Goal: Communication & Community: Answer question/provide support

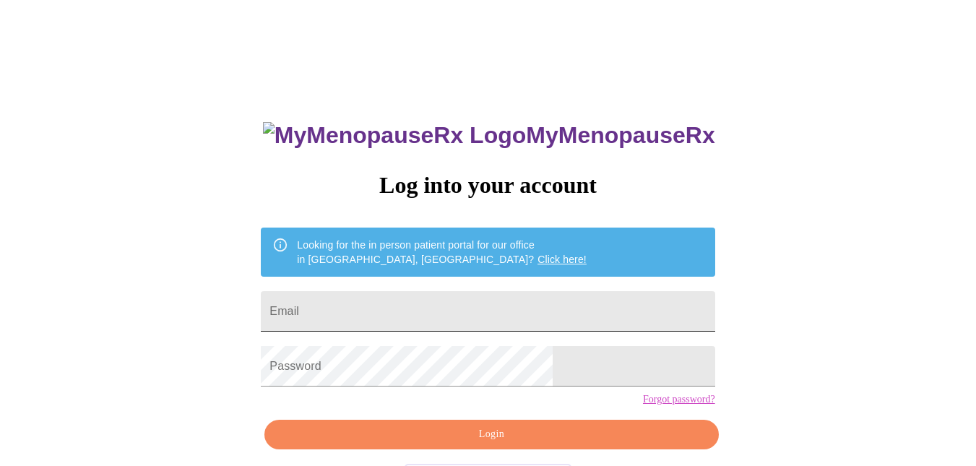
click at [493, 304] on input "Email" at bounding box center [488, 311] width 454 height 40
type input "[EMAIL_ADDRESS][DOMAIN_NAME]"
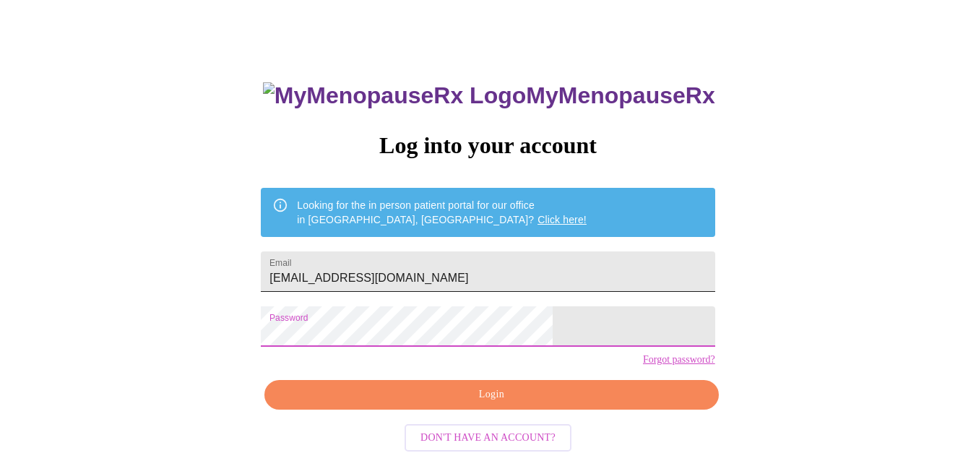
scroll to position [58, 0]
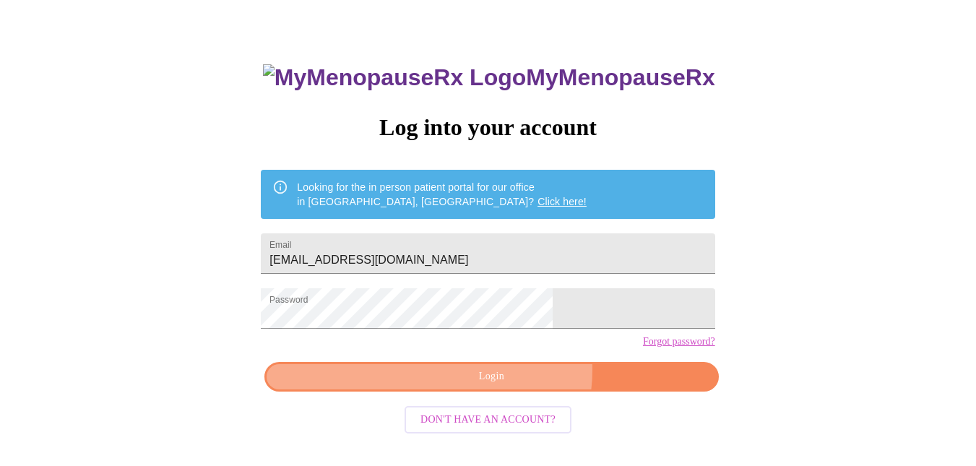
click at [510, 386] on span "Login" at bounding box center [491, 377] width 420 height 18
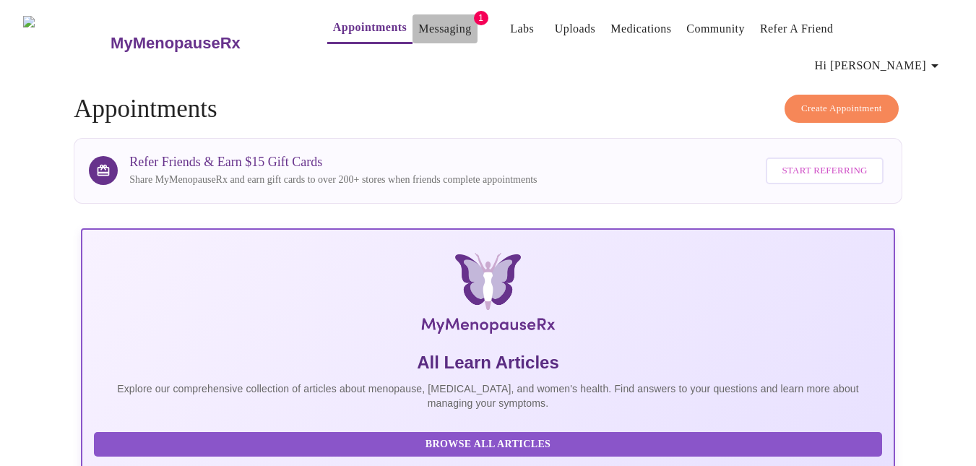
click at [427, 33] on link "Messaging" at bounding box center [444, 29] width 53 height 20
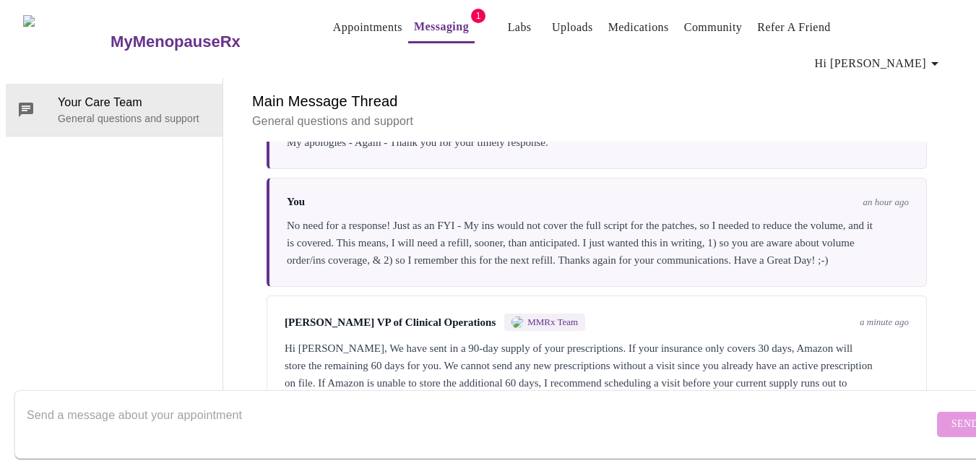
scroll to position [1463, 0]
click at [383, 401] on textarea "Send a message about your appointment" at bounding box center [480, 424] width 906 height 46
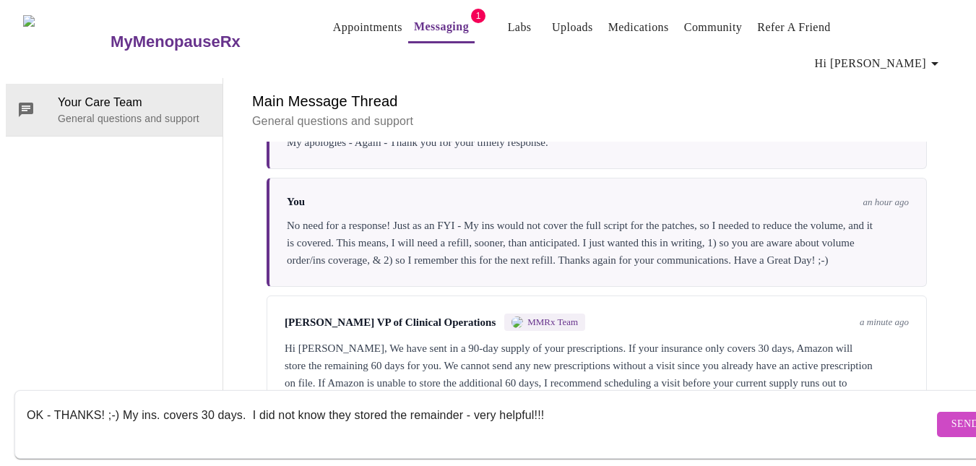
type textarea "OK - THANKS! ;-) My ins. covers 30 days. I did not know they stored the remaind…"
click at [939, 412] on button "Send" at bounding box center [965, 424] width 56 height 25
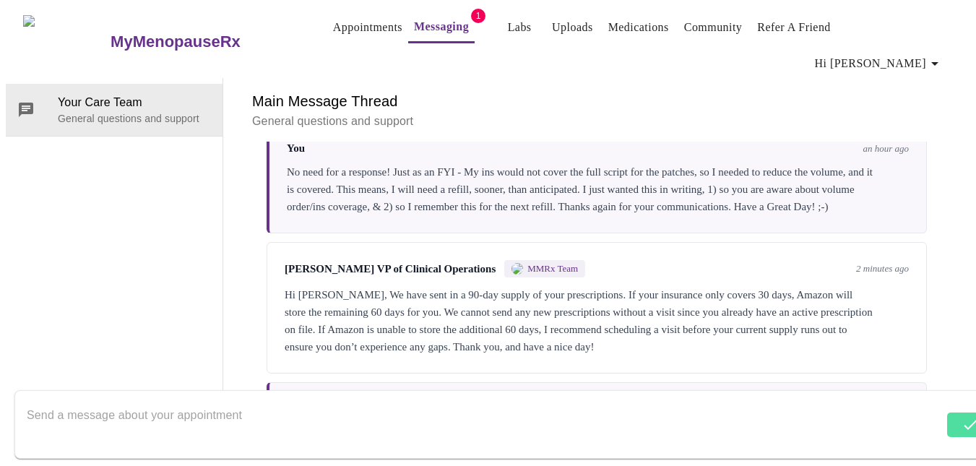
scroll to position [1549, 0]
